Goal: Register for event/course

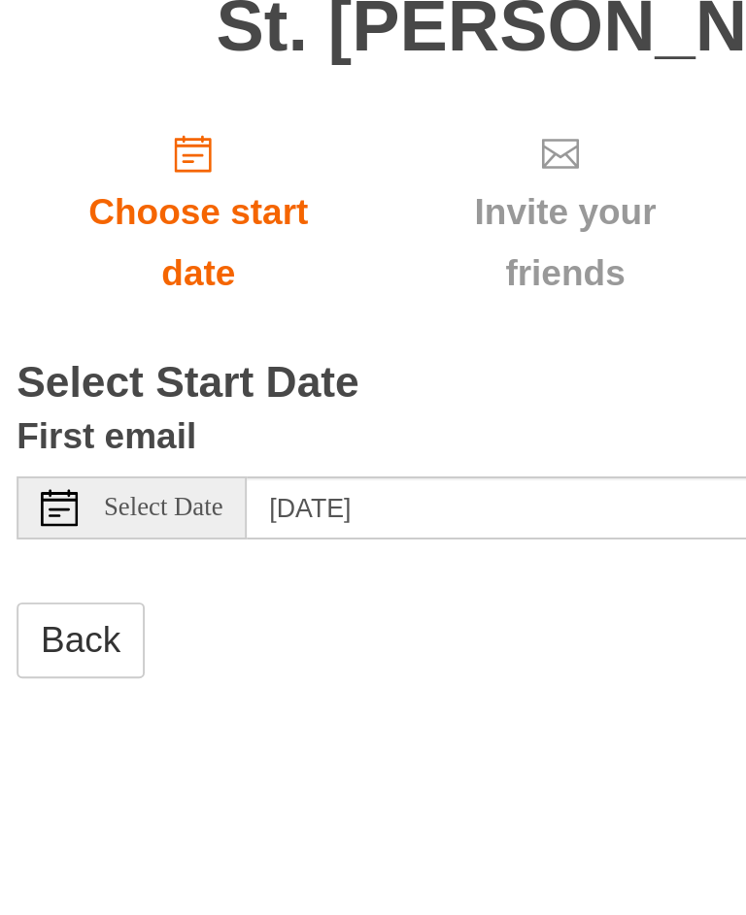
click at [94, 424] on icon at bounding box center [103, 433] width 19 height 19
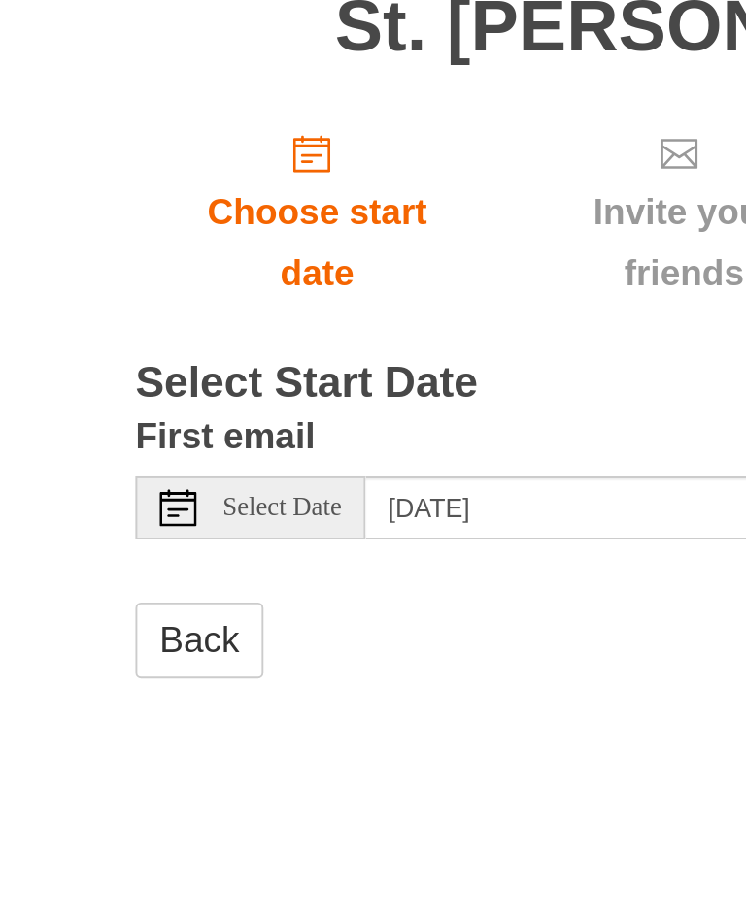
click at [94, 424] on icon at bounding box center [103, 433] width 19 height 19
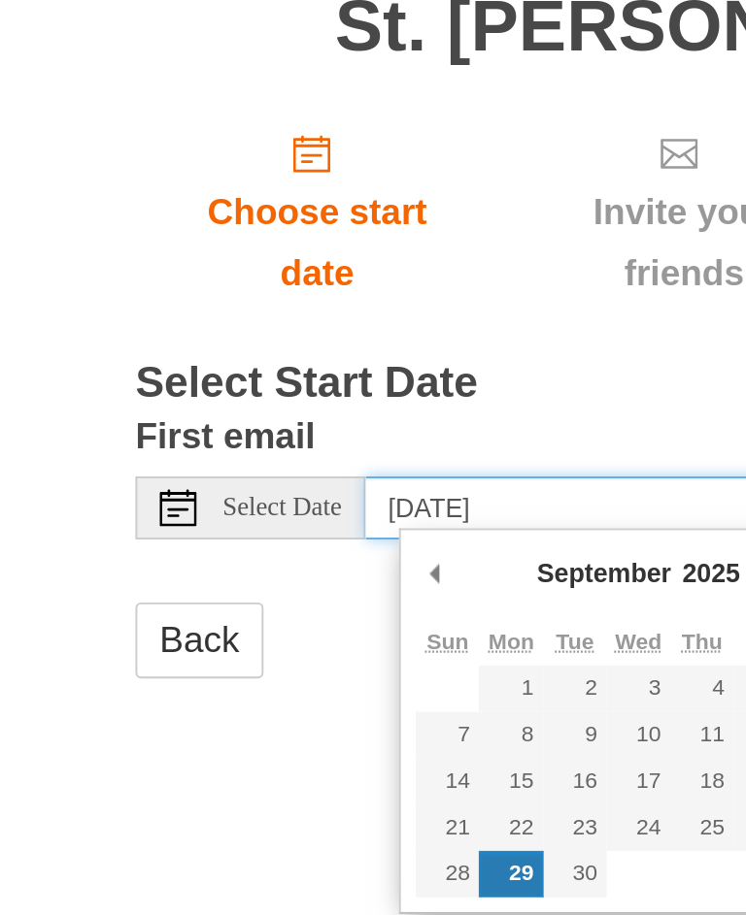
type input "[DATE]"
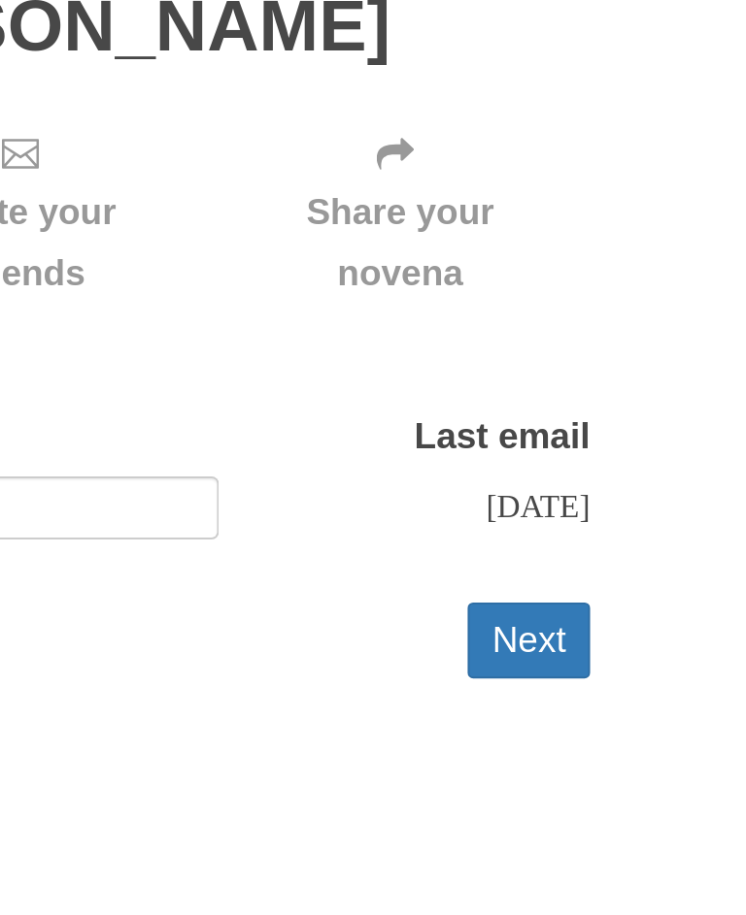
click at [600, 483] on button "Next" at bounding box center [632, 503] width 64 height 40
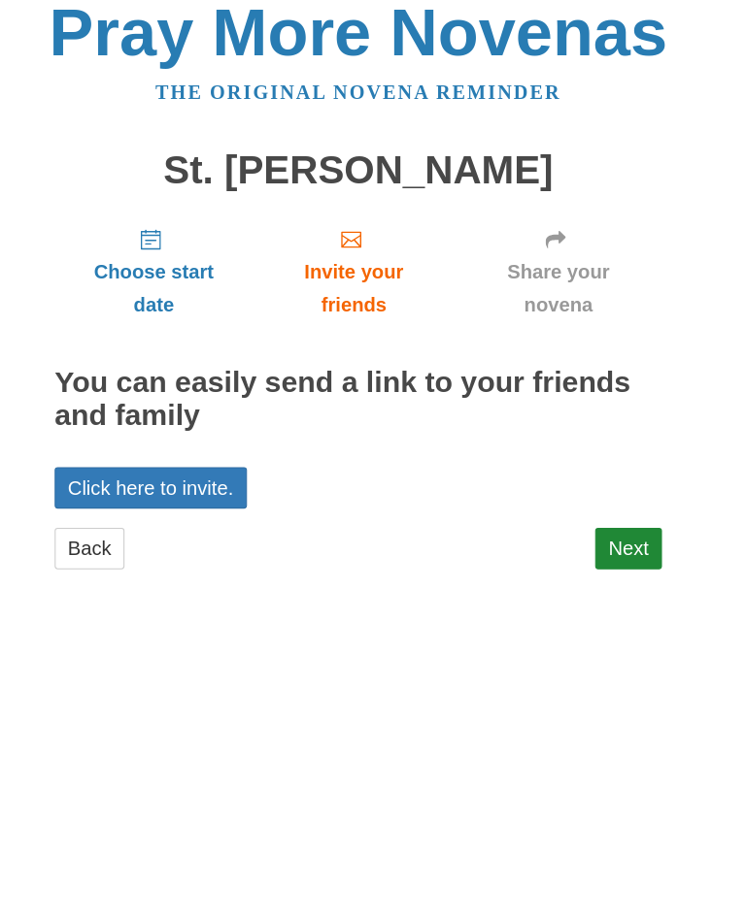
click at [622, 525] on link "Next" at bounding box center [632, 545] width 64 height 40
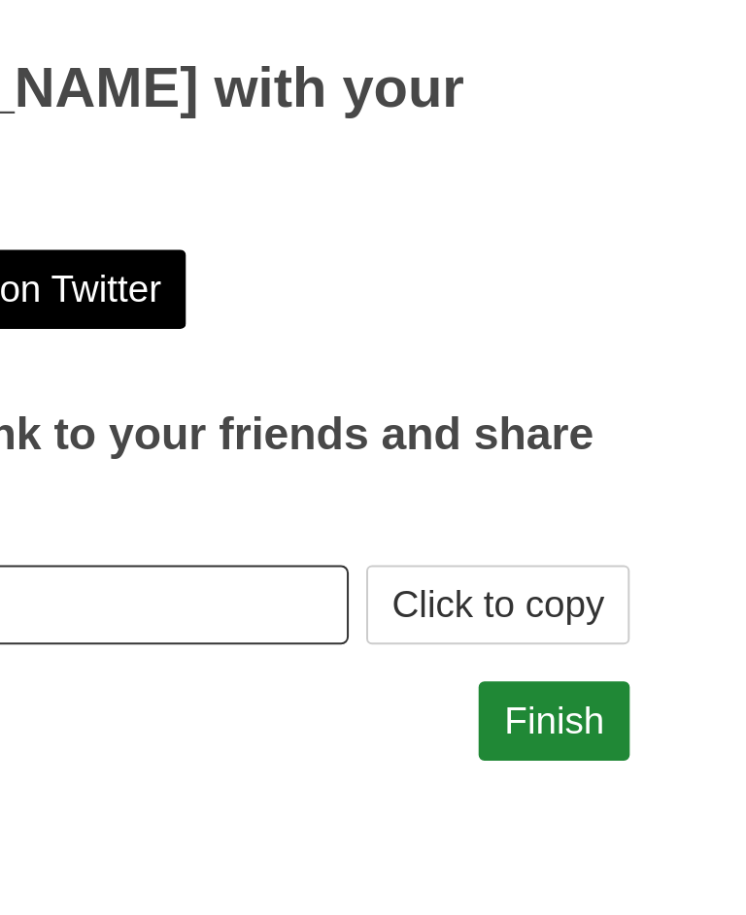
click at [588, 683] on link "Finish" at bounding box center [626, 703] width 76 height 40
